Goal: Check status: Check status

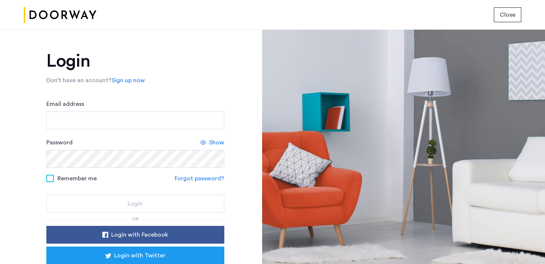
click at [143, 131] on form "Email address Password Show Remember me Forgot password? Login" at bounding box center [135, 156] width 178 height 113
click at [143, 127] on input "Email address" at bounding box center [135, 121] width 178 height 18
type input "**********"
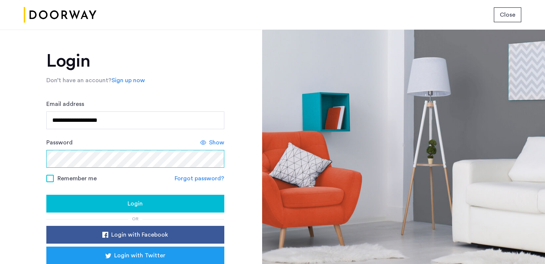
click at [46, 195] on button "Login" at bounding box center [135, 204] width 178 height 18
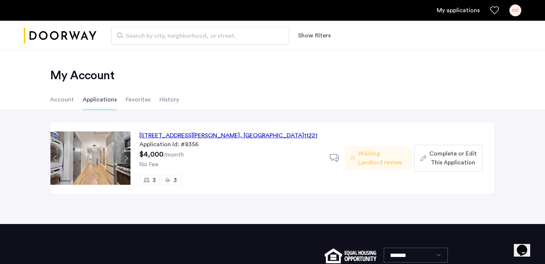
click at [370, 160] on span "Waiting Landlord review" at bounding box center [381, 158] width 47 height 18
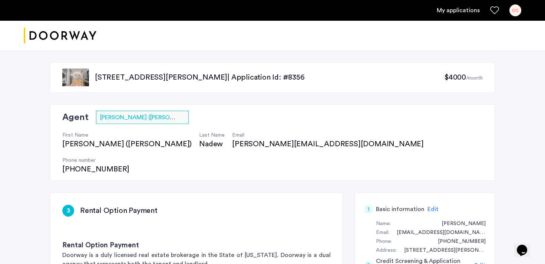
click at [337, 142] on div "Agent Select agent × Daniel (Danny) Nadew First Name Daniel (Danny) Last Name N…" at bounding box center [272, 142] width 445 height 76
